Goal: Task Accomplishment & Management: Use online tool/utility

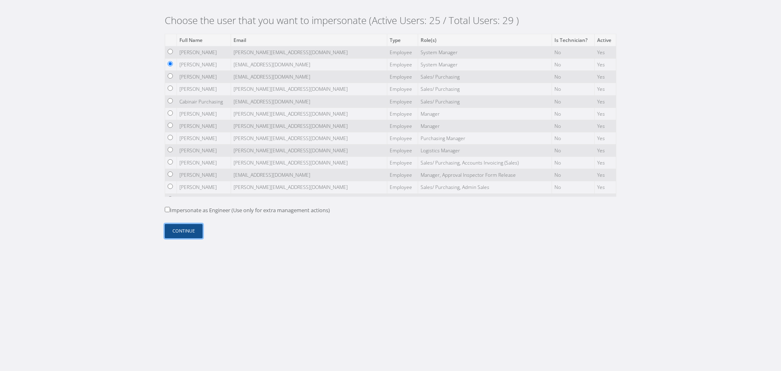
click at [177, 231] on button "Continue" at bounding box center [184, 231] width 38 height 14
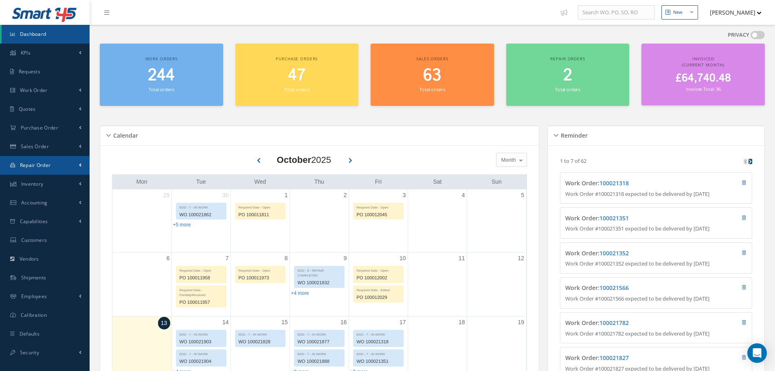
click at [56, 167] on link "Repair Order" at bounding box center [45, 165] width 90 height 19
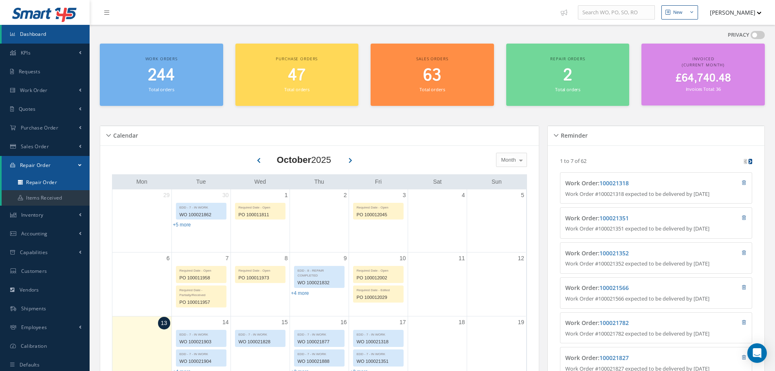
click at [55, 179] on link "Repair Order" at bounding box center [46, 182] width 88 height 15
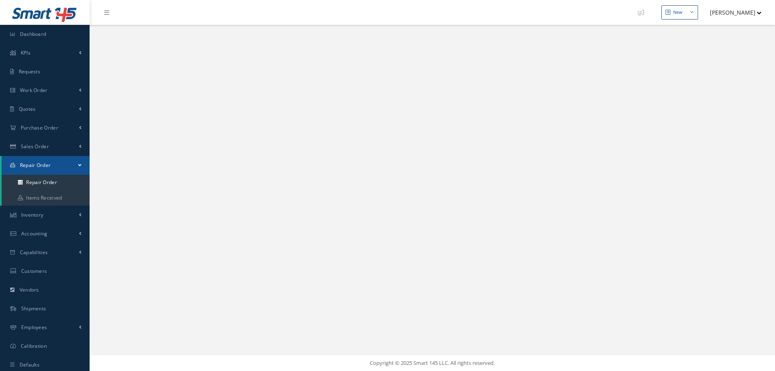
select select "25"
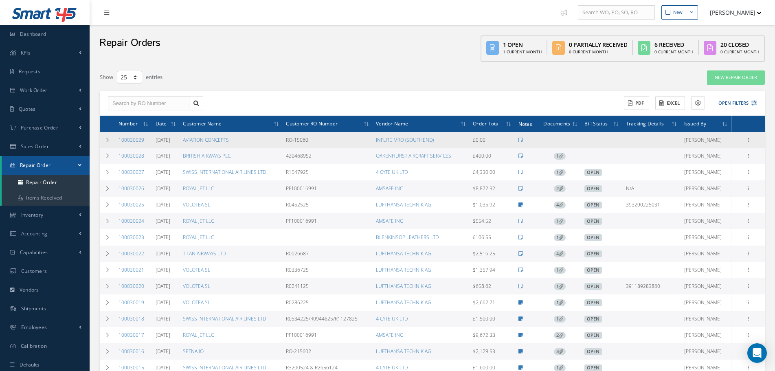
click at [747, 144] on div "Show Edit Send By Email Documents Receive Create Bill Delete Close Print-Outs R…" at bounding box center [748, 140] width 10 height 10
click at [747, 139] on icon at bounding box center [748, 139] width 8 height 7
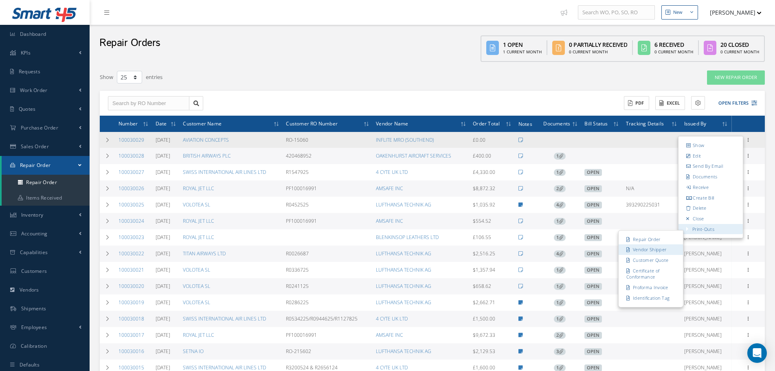
click at [660, 247] on link "Vendor Shipper" at bounding box center [650, 249] width 64 height 11
